Goal: Task Accomplishment & Management: Manage account settings

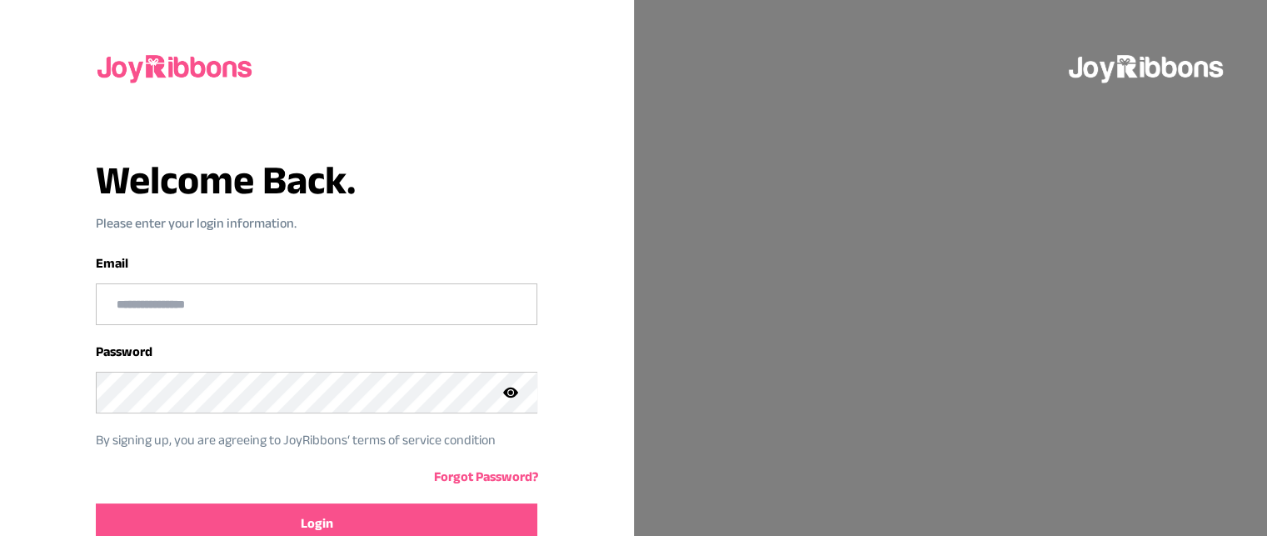
type input "**********"
click at [282, 522] on button "Login" at bounding box center [316, 523] width 441 height 40
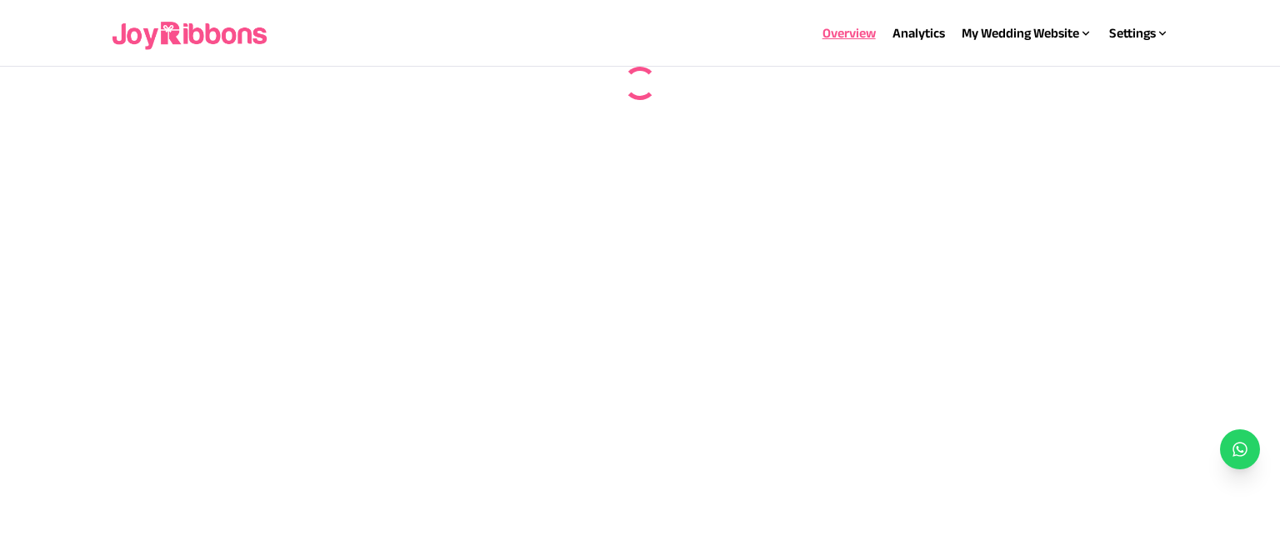
click at [1224, 67] on html "Overview Analytics My Wedding Website Website Details My Wedding Link Settings …" at bounding box center [640, 33] width 1280 height 67
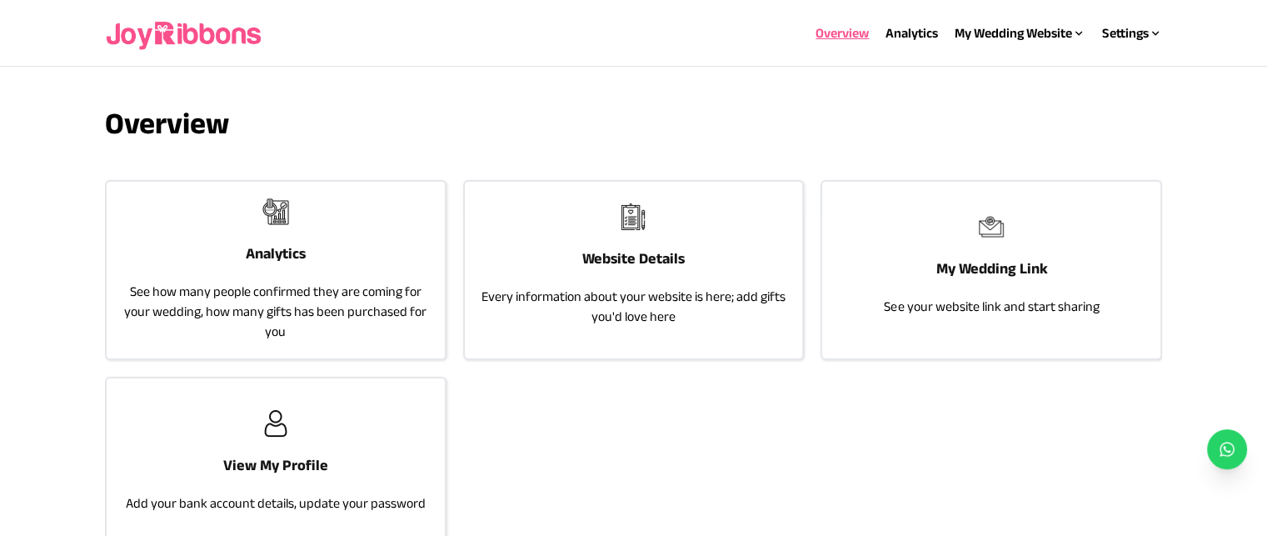
click at [747, 312] on p "Every information about your website is here; add gifts you'd love here" at bounding box center [633, 307] width 305 height 40
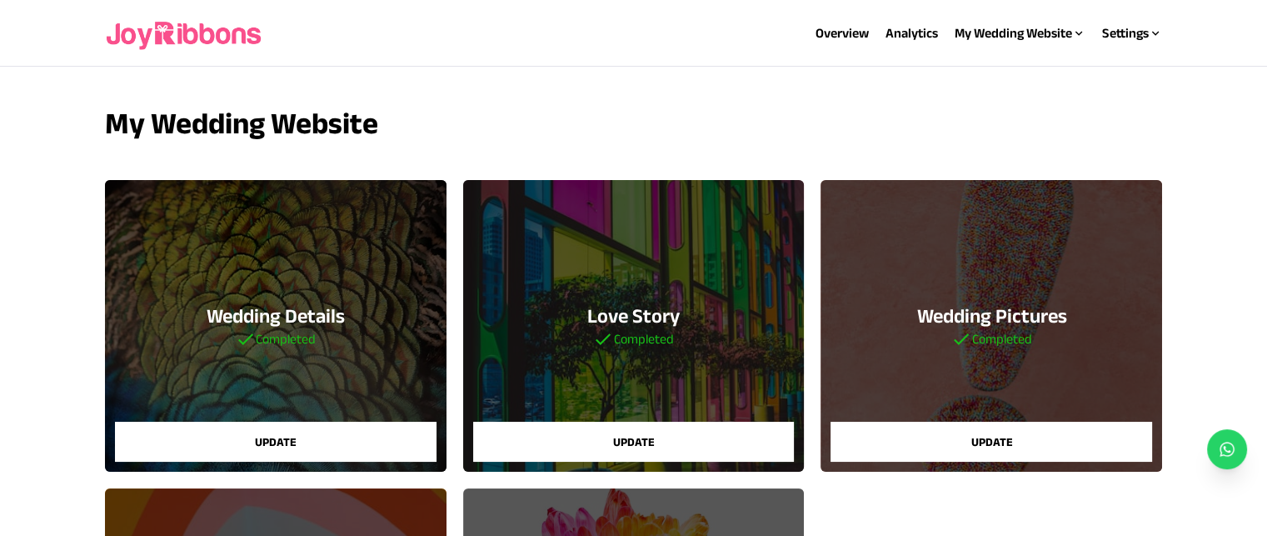
click at [1136, 157] on div "My Wedding Website Wedding Details Completed Update Love Story Completed Update…" at bounding box center [634, 483] width 1058 height 753
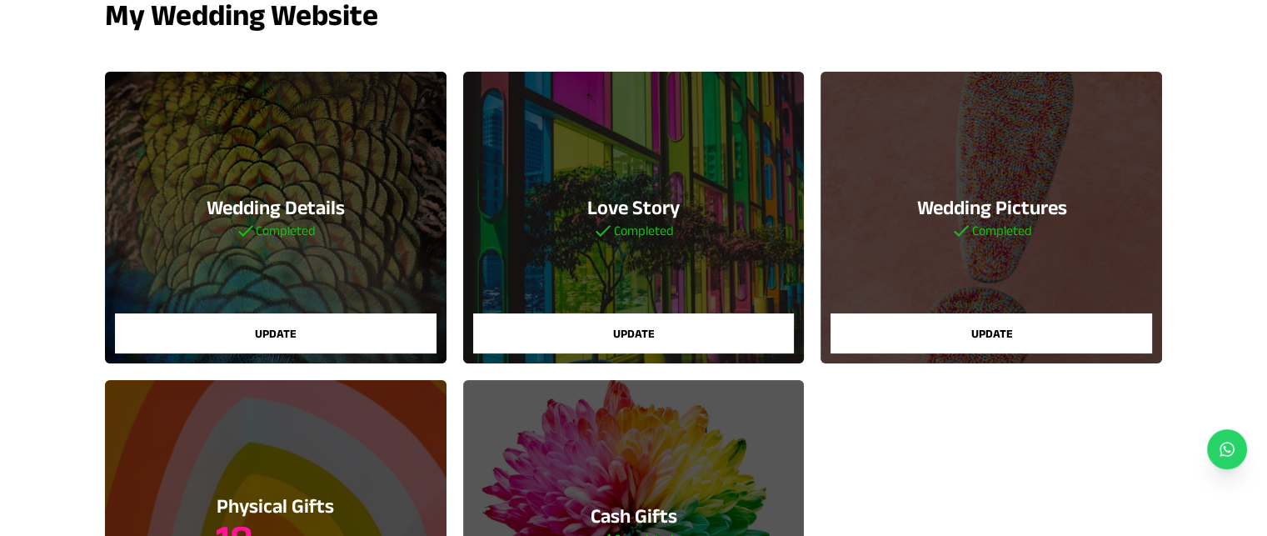
scroll to position [81, 0]
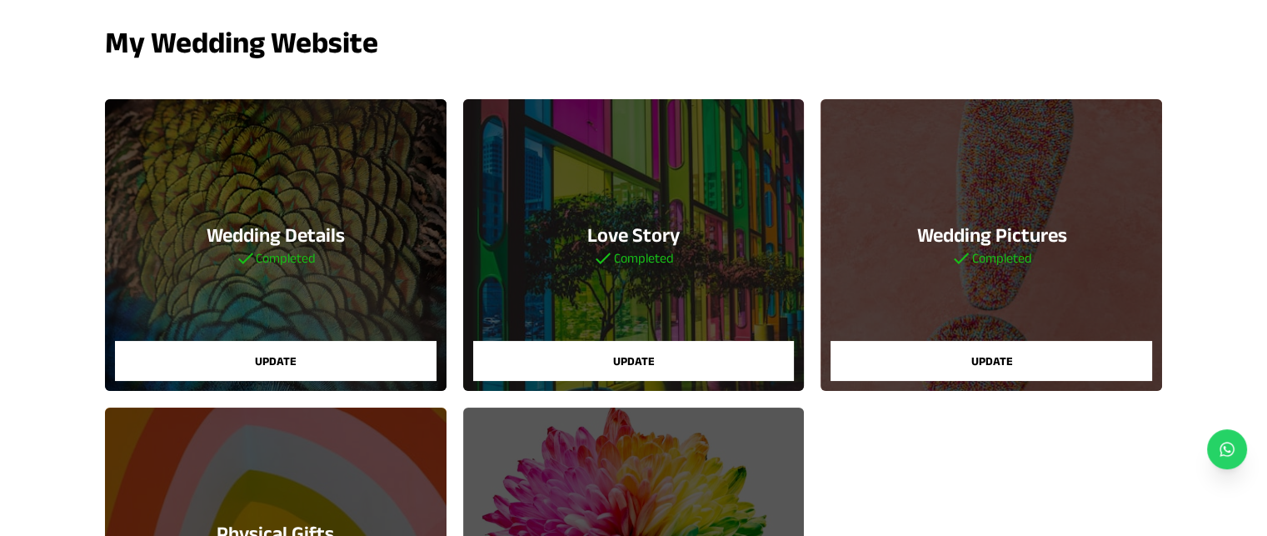
click at [918, 364] on button "Update" at bounding box center [992, 361] width 322 height 40
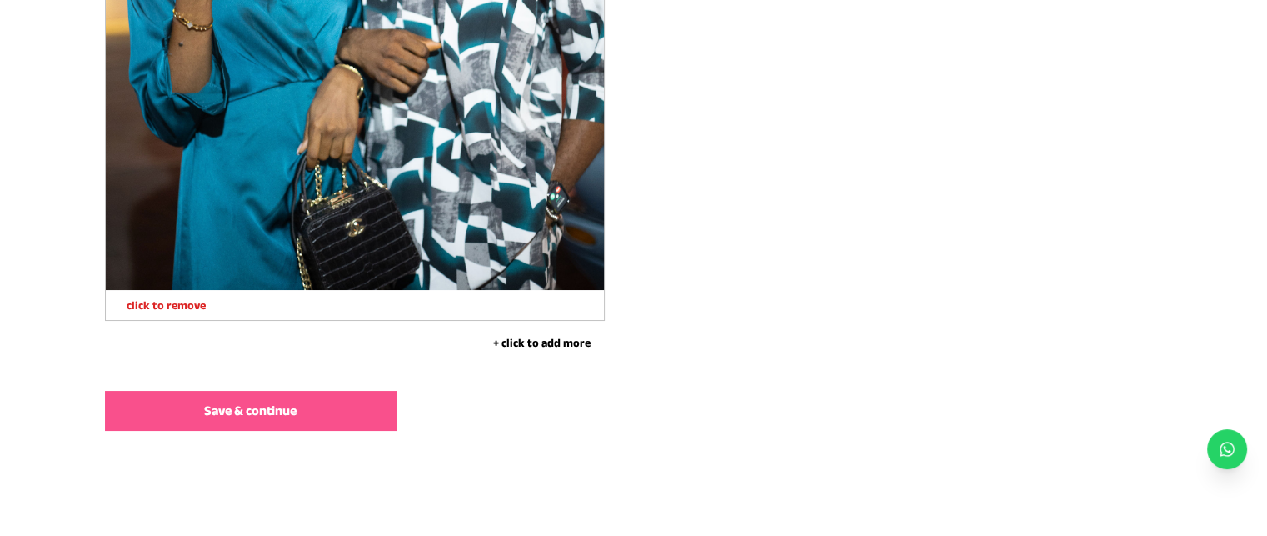
scroll to position [8982, 0]
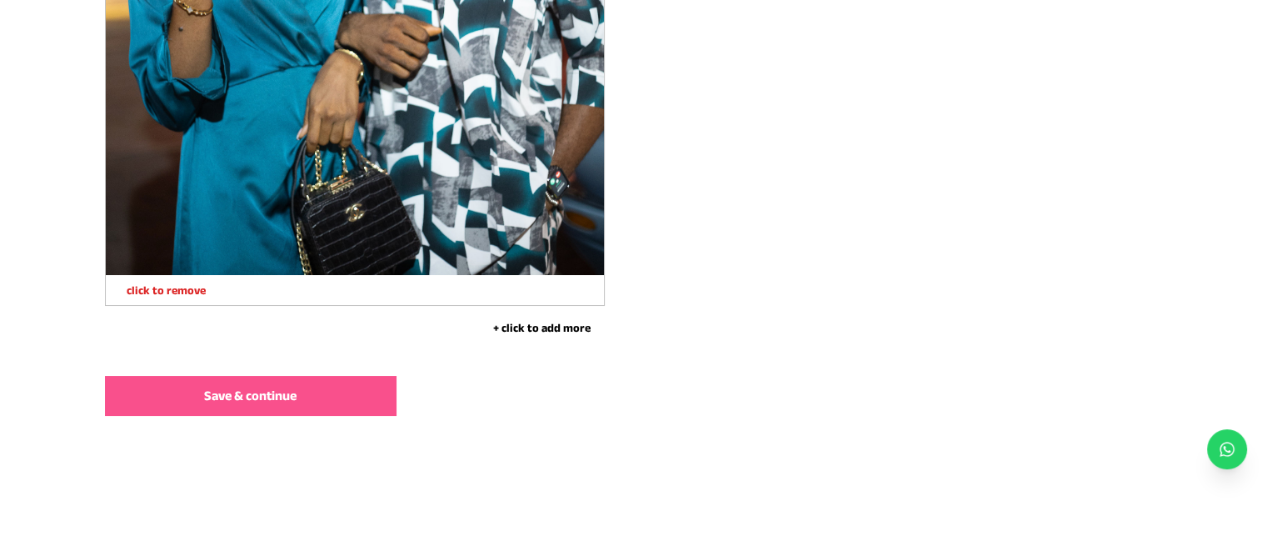
click at [520, 321] on button "+ click to add more" at bounding box center [542, 327] width 125 height 17
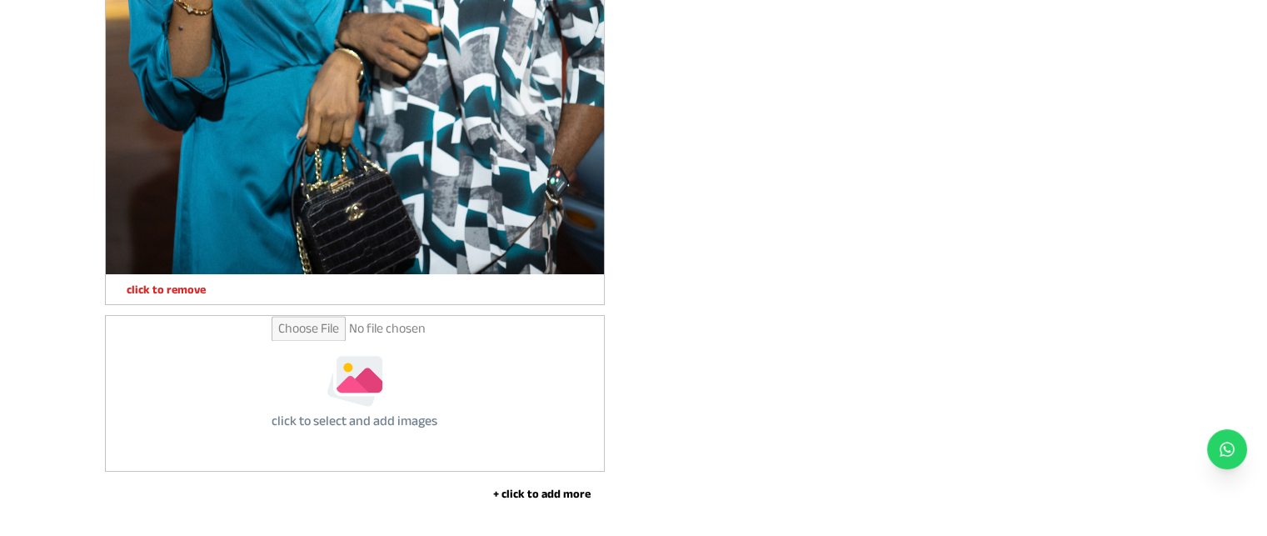
click at [403, 416] on input "file" at bounding box center [355, 393] width 166 height 155
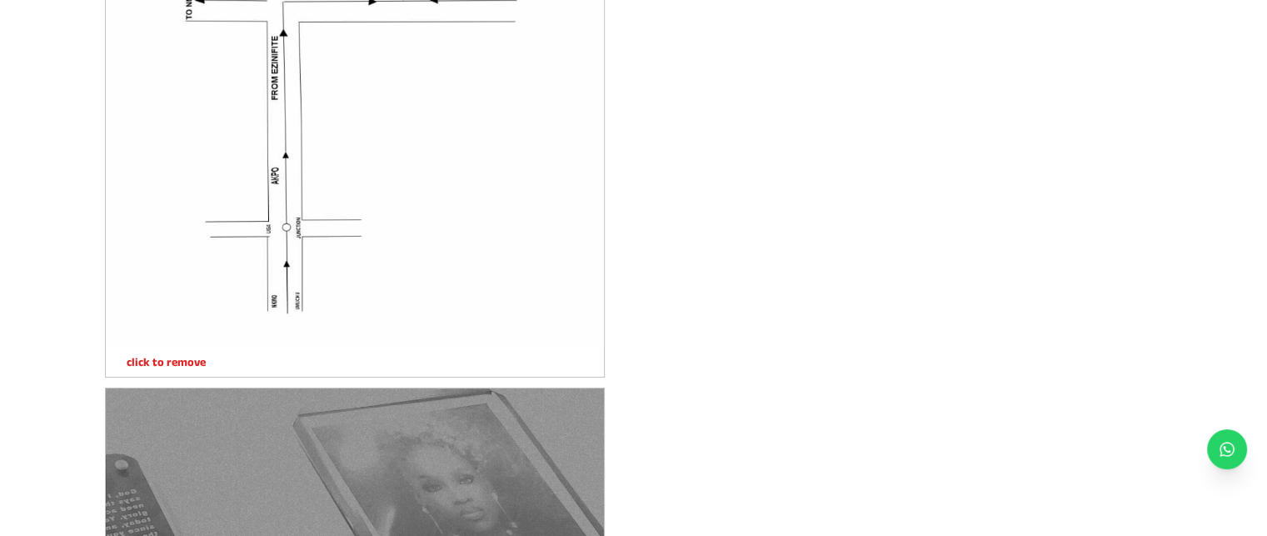
scroll to position [5864, 0]
click at [147, 360] on p "click to remove" at bounding box center [156, 360] width 100 height 17
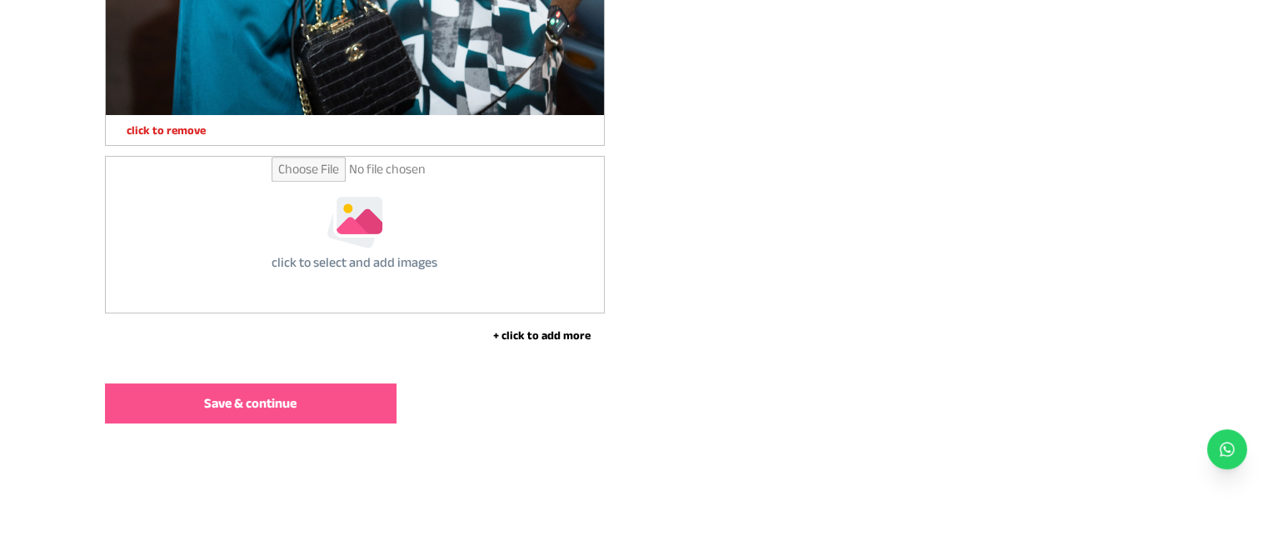
scroll to position [8423, 0]
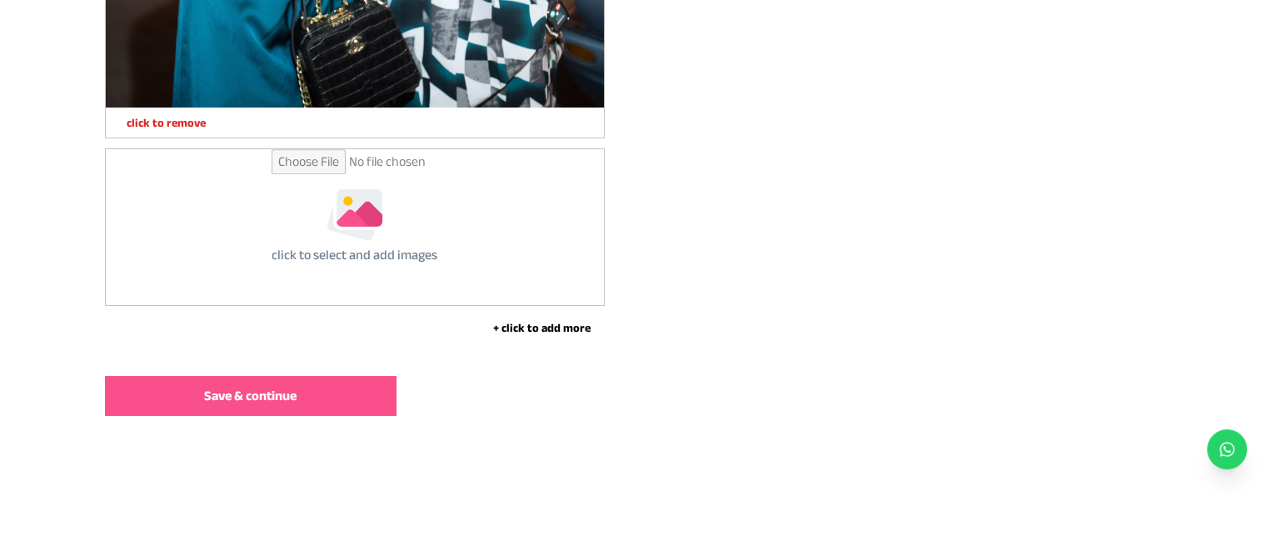
click at [190, 254] on div "click to select and add images" at bounding box center [355, 226] width 498 height 155
click at [193, 393] on button "Save & continue" at bounding box center [251, 396] width 292 height 40
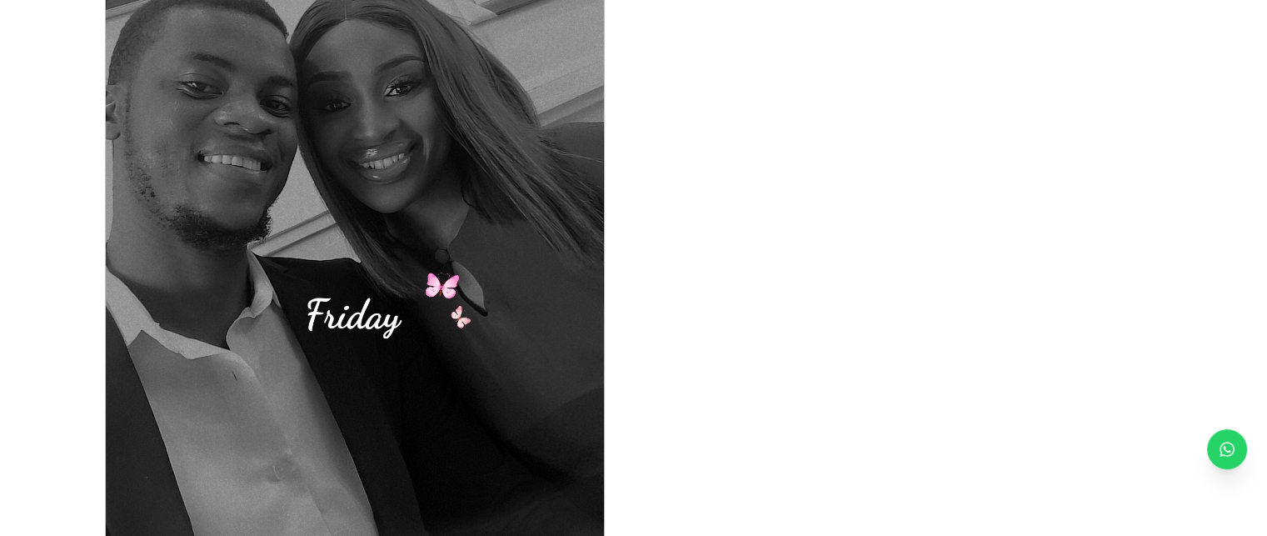
scroll to position [5845, 0]
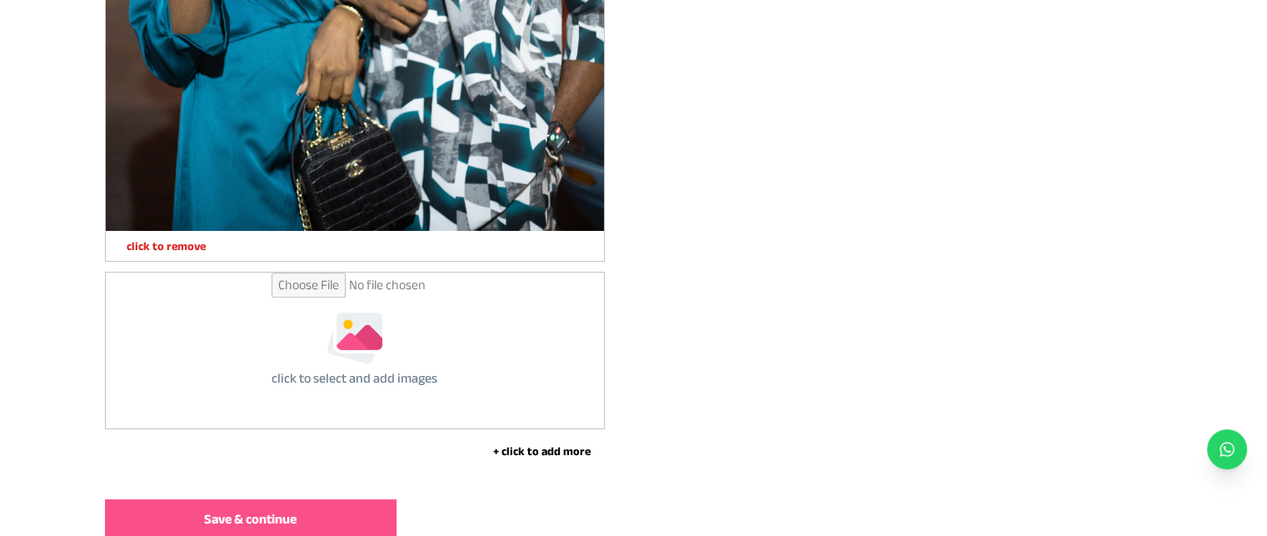
scroll to position [8423, 0]
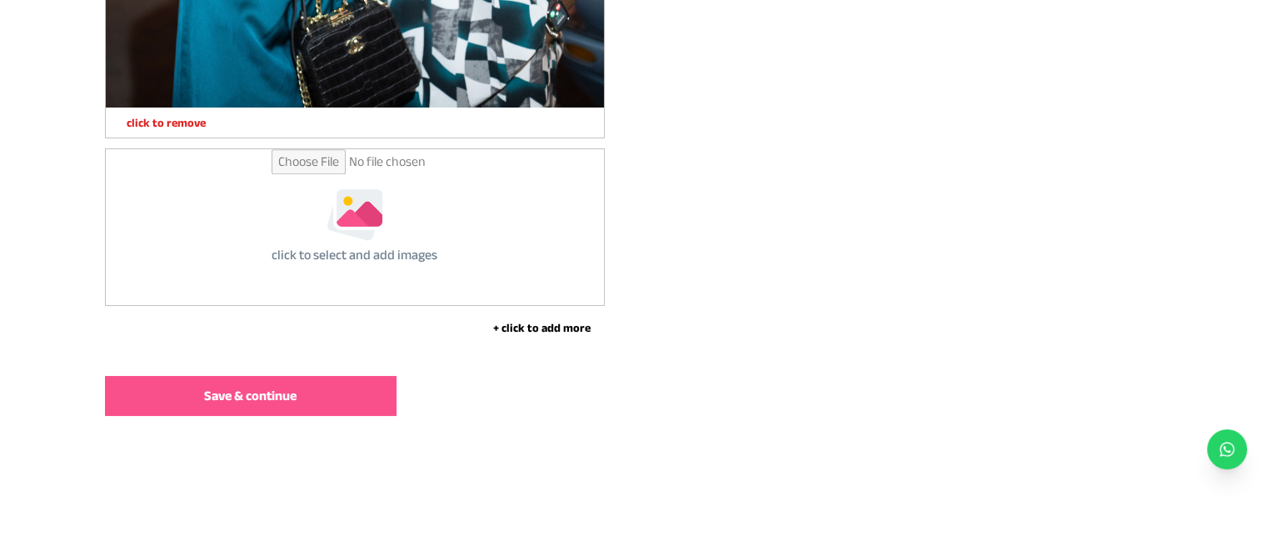
click at [274, 407] on button "Save & continue" at bounding box center [251, 396] width 292 height 40
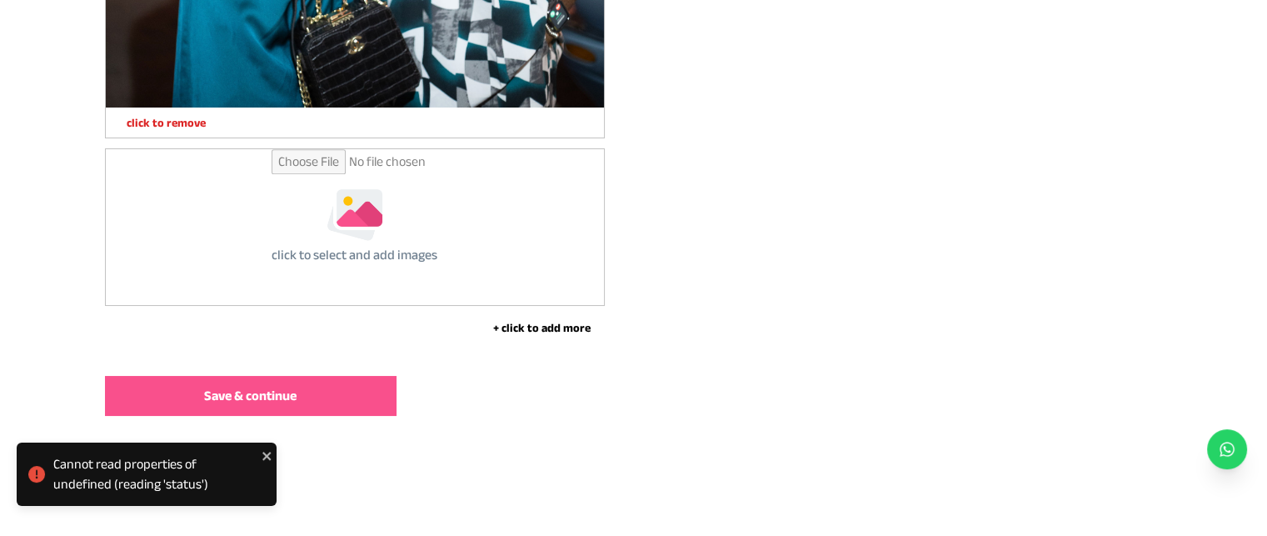
click at [278, 412] on button "Save & continue" at bounding box center [251, 396] width 292 height 40
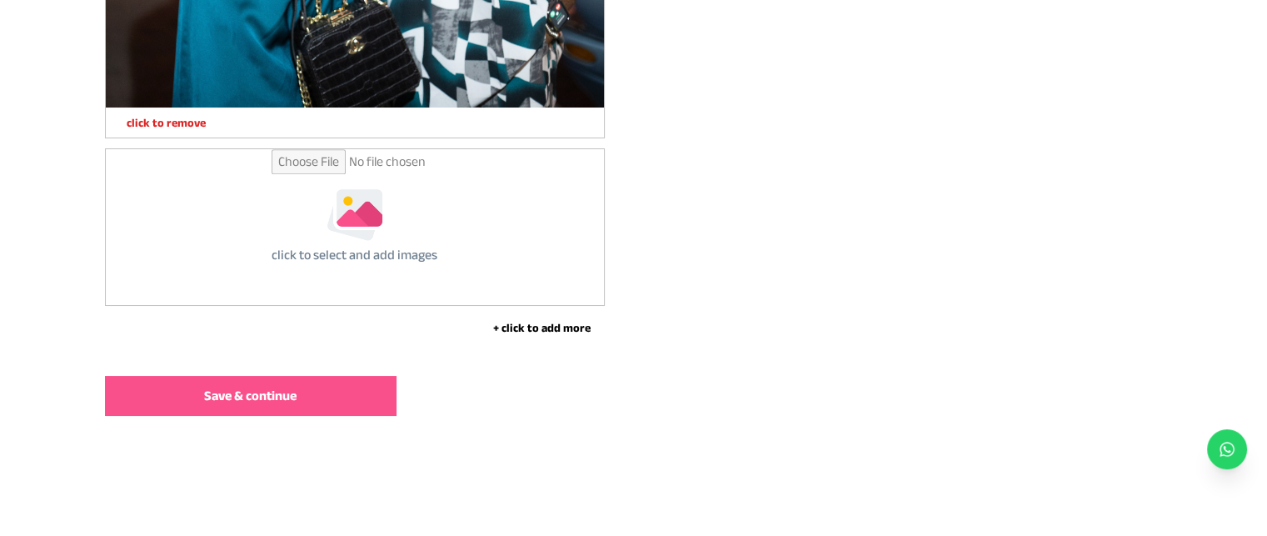
click at [297, 416] on button "Save & continue" at bounding box center [251, 396] width 292 height 40
click at [162, 410] on button "Save & continue" at bounding box center [251, 396] width 292 height 40
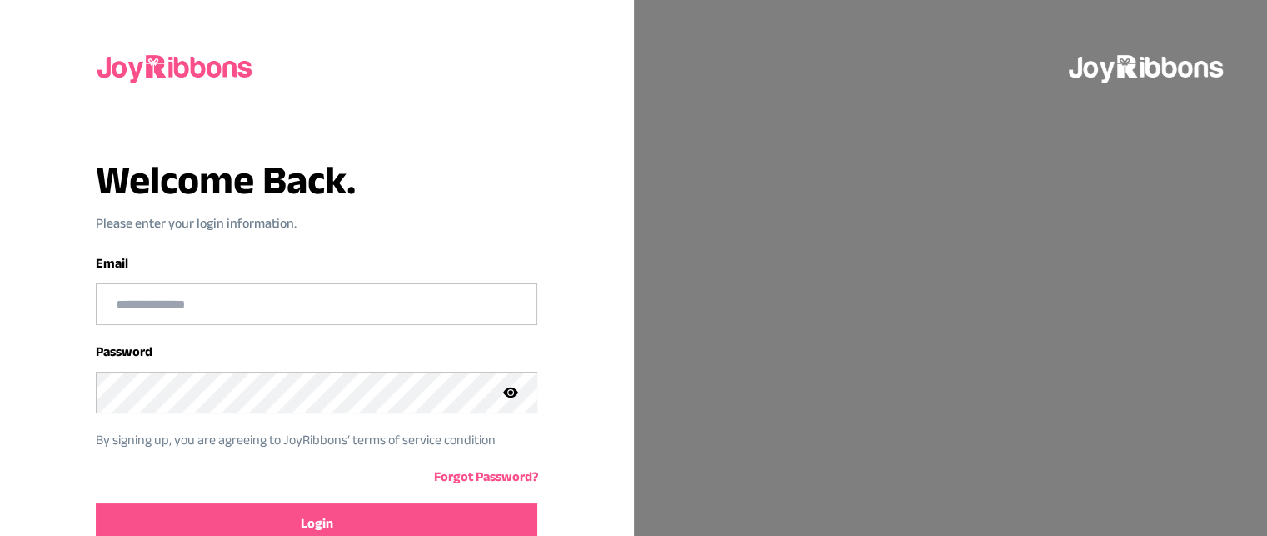
type input "**********"
click at [317, 513] on span "Login" at bounding box center [317, 523] width 32 height 20
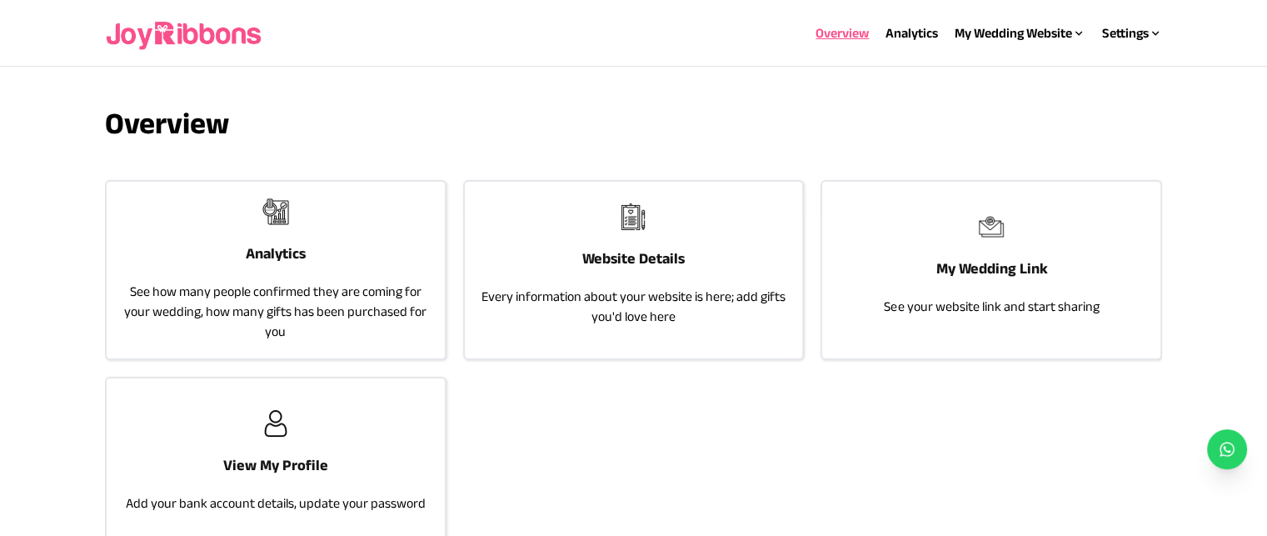
click at [603, 292] on p "Every information about your website is here; add gifts you'd love here" at bounding box center [633, 307] width 305 height 40
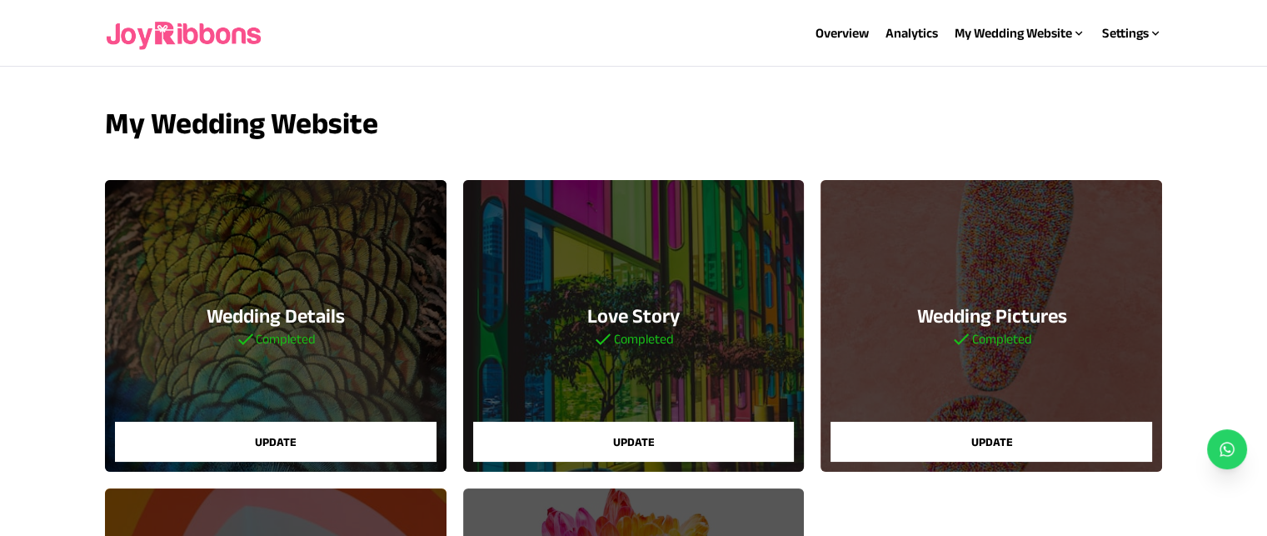
click at [944, 435] on button "Update" at bounding box center [992, 442] width 322 height 40
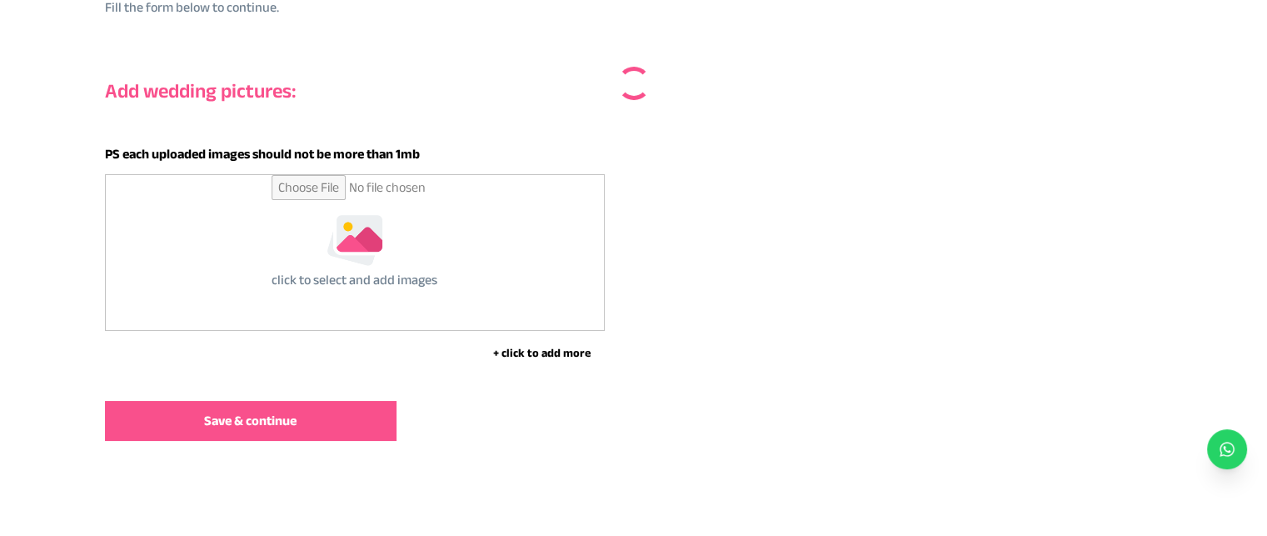
scroll to position [101, 0]
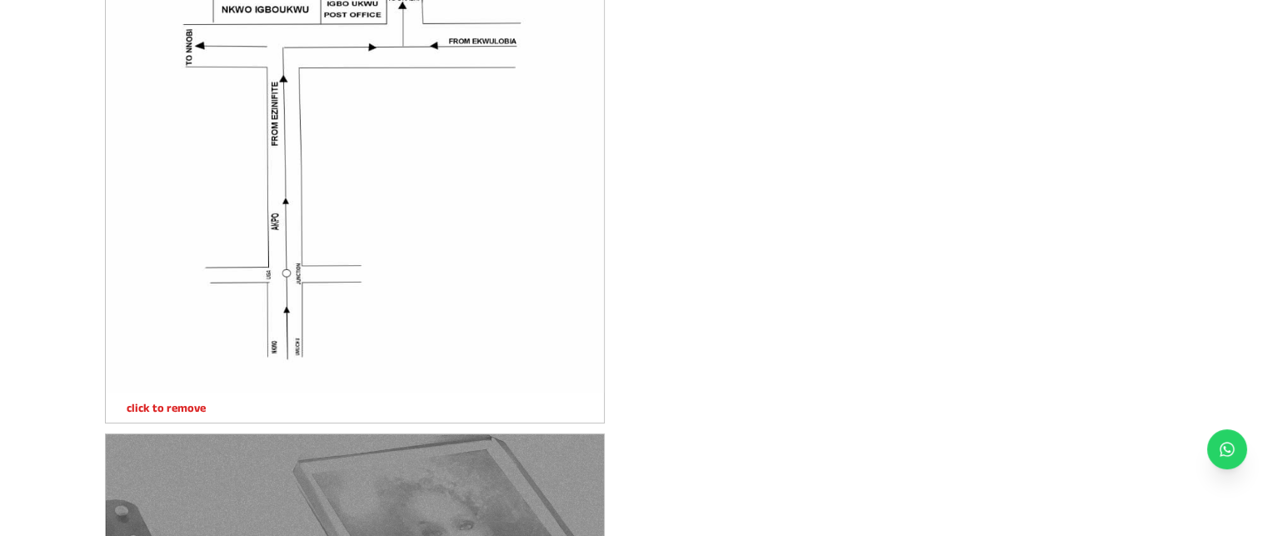
click at [145, 413] on p "click to remove" at bounding box center [156, 407] width 100 height 17
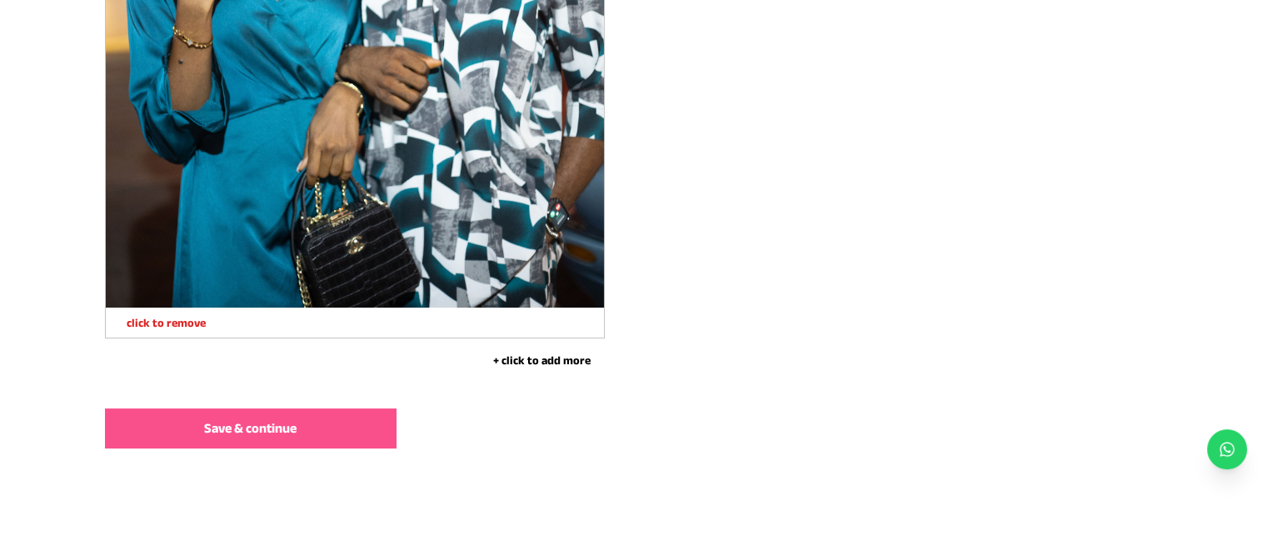
scroll to position [8257, 0]
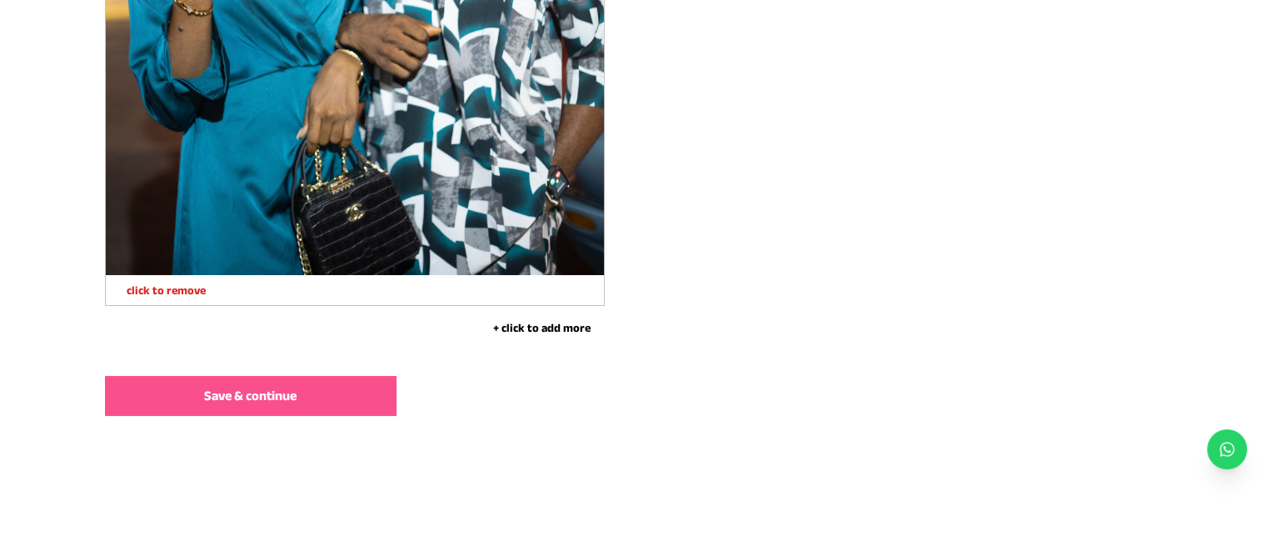
click at [151, 397] on button "Save & continue" at bounding box center [251, 396] width 292 height 40
click at [282, 412] on button "Save & continue" at bounding box center [251, 396] width 292 height 40
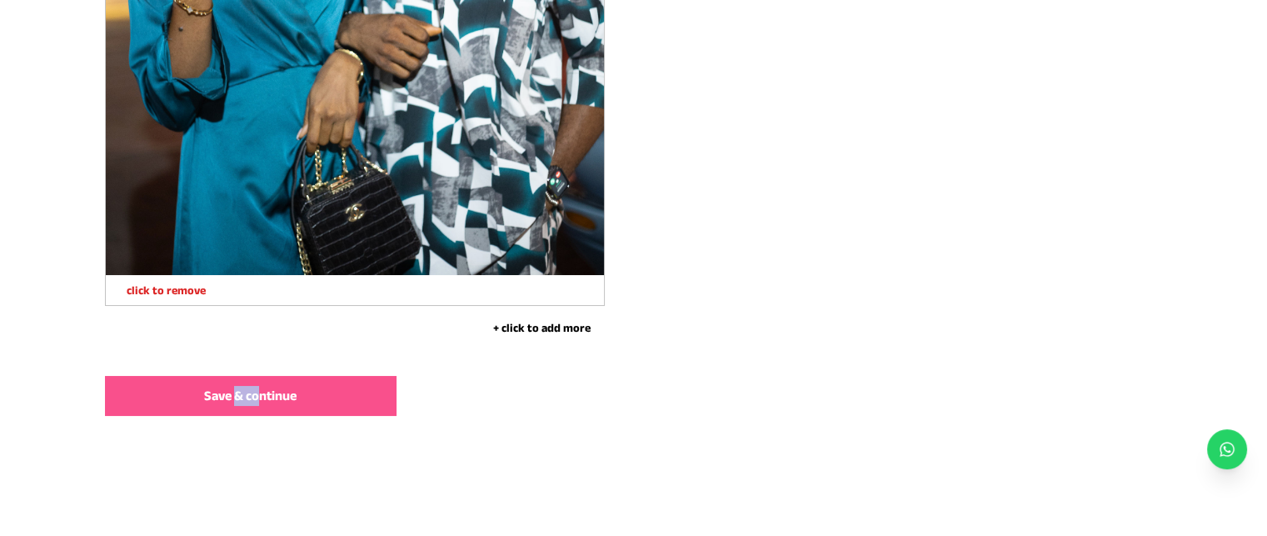
drag, startPoint x: 233, startPoint y: 427, endPoint x: 259, endPoint y: 401, distance: 36.5
click at [259, 401] on span "Save & continue" at bounding box center [250, 396] width 92 height 20
